Goal: Information Seeking & Learning: Learn about a topic

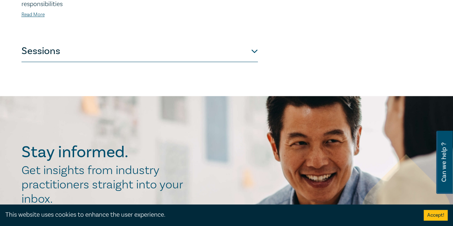
scroll to position [380, 0]
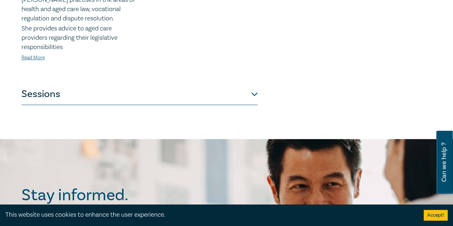
click at [253, 93] on button "Sessions" at bounding box center [139, 93] width 236 height 21
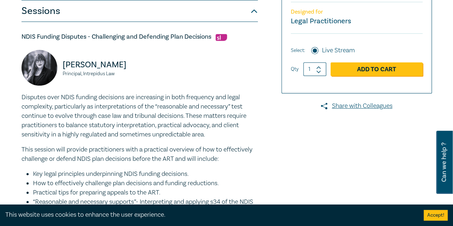
scroll to position [197, 0]
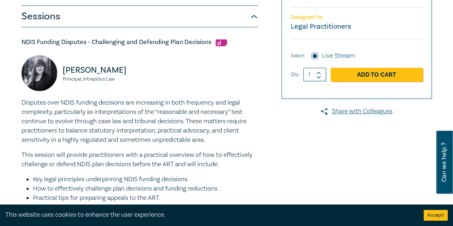
drag, startPoint x: 118, startPoint y: 77, endPoint x: 60, endPoint y: 54, distance: 62.2
click at [60, 54] on div "NDIS Funding Disputes - Challenging and Defending Plan Decisions [PERSON_NAME] …" at bounding box center [139, 158] width 236 height 240
copy p "[PERSON_NAME]"
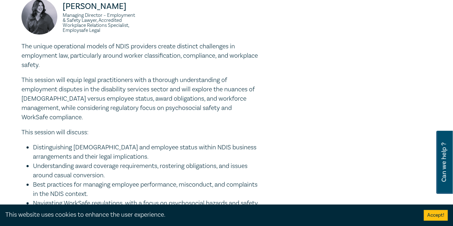
scroll to position [795, 0]
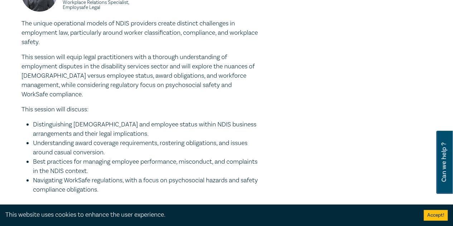
drag, startPoint x: 23, startPoint y: 115, endPoint x: 180, endPoint y: 192, distance: 174.6
copy div "LORE Ipsumdo Sitametc - Adipiscinge sed Doeiusmod Temp Incididun Utlabor Etdolo…"
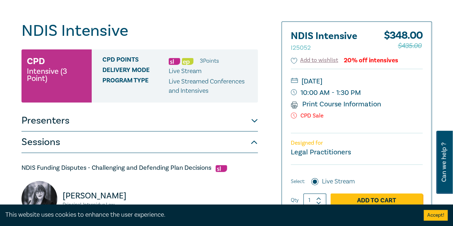
scroll to position [85, 0]
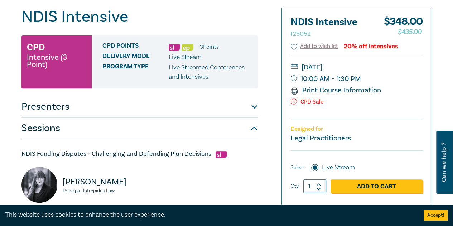
click at [256, 109] on button "Presenters" at bounding box center [139, 106] width 236 height 21
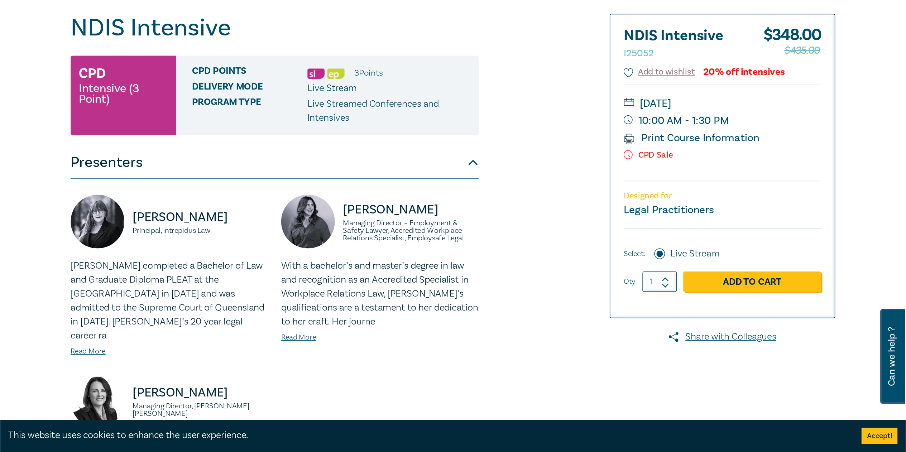
scroll to position [85, 0]
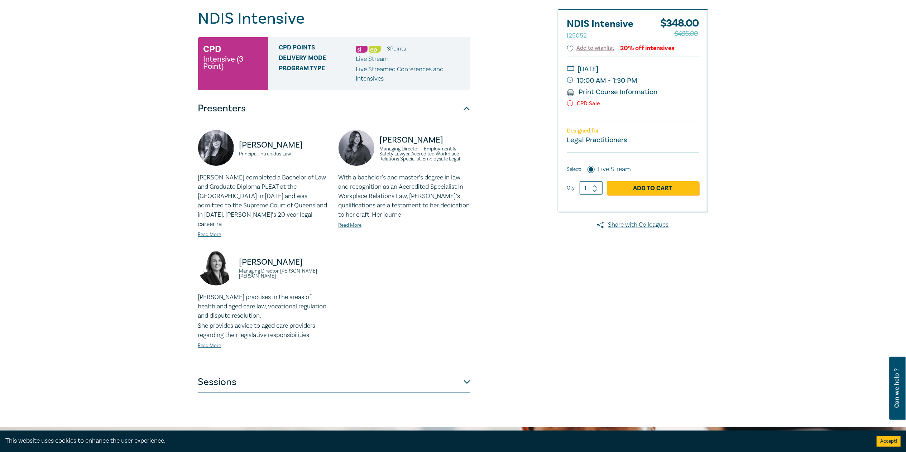
drag, startPoint x: 433, startPoint y: 0, endPoint x: 572, endPoint y: 293, distance: 323.9
click at [453, 226] on div at bounding box center [625, 201] width 173 height 384
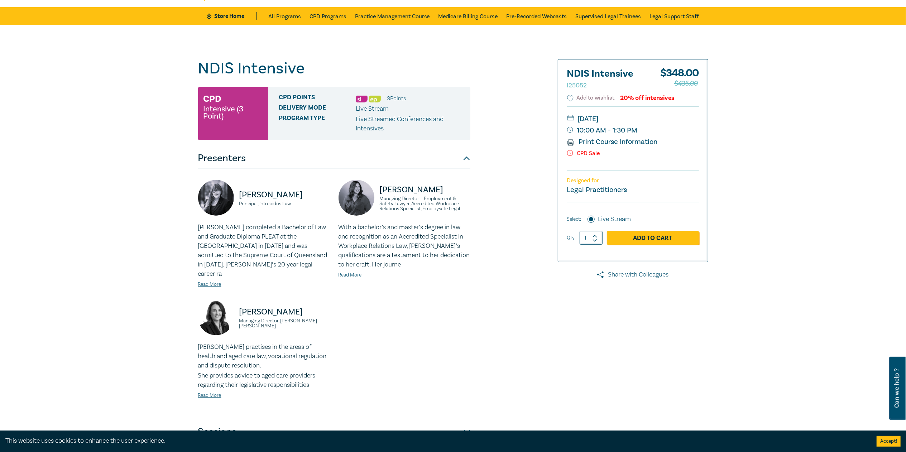
scroll to position [0, 0]
